Goal: Find specific page/section: Find specific page/section

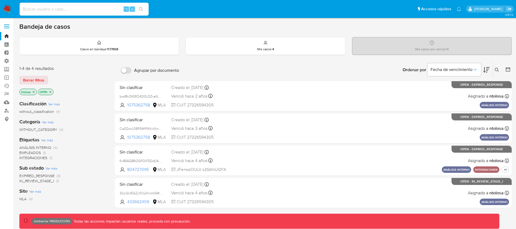
click at [62, 10] on input at bounding box center [84, 9] width 129 height 7
paste input "2237674348"
type input "2237674348"
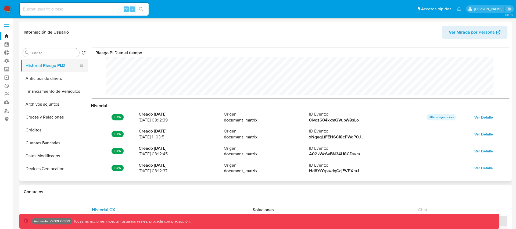
scroll to position [40, 408]
select select "10"
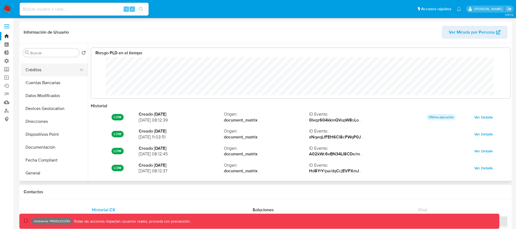
scroll to position [60, 0]
click at [37, 148] on button "Documentación" at bounding box center [52, 147] width 63 height 13
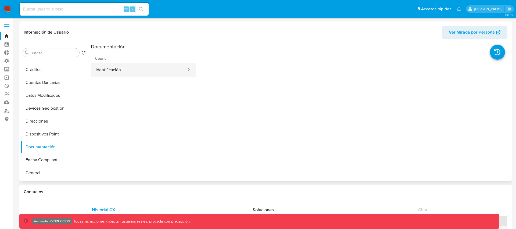
click at [116, 68] on button "Identificación" at bounding box center [139, 70] width 96 height 14
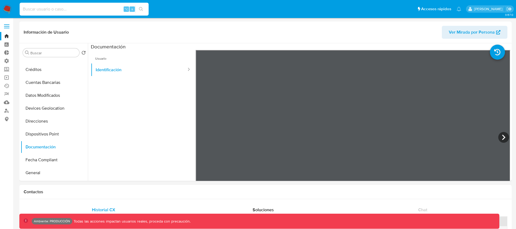
click at [54, 10] on input at bounding box center [84, 9] width 129 height 7
paste input "2053286191"
type input "2053286191"
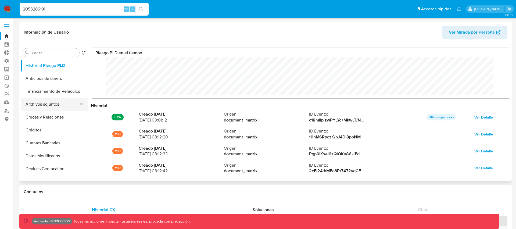
scroll to position [40, 408]
select select "10"
click at [41, 154] on button "Documentación" at bounding box center [52, 155] width 63 height 13
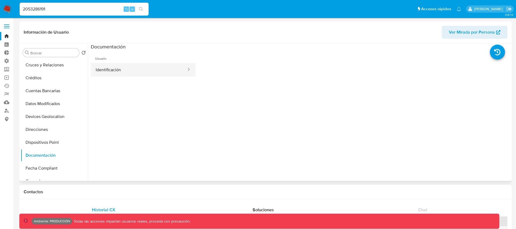
click at [113, 73] on button "Identificación" at bounding box center [139, 70] width 96 height 14
